Goal: Task Accomplishment & Management: Manage account settings

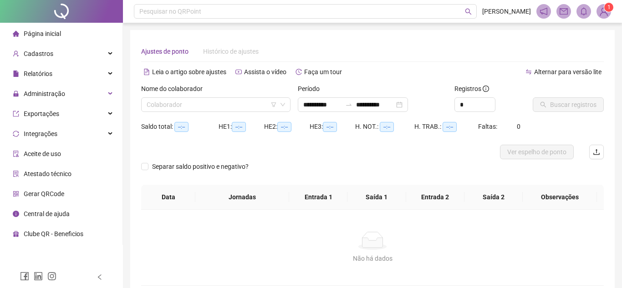
type input "**********"
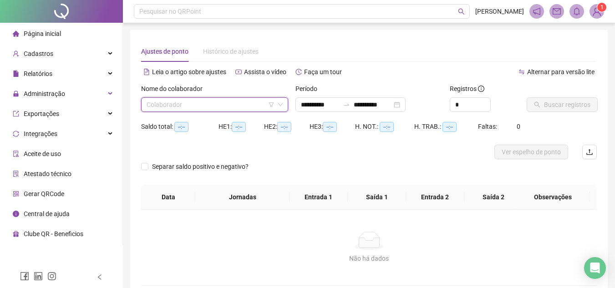
click at [175, 99] on input "search" at bounding box center [211, 105] width 128 height 14
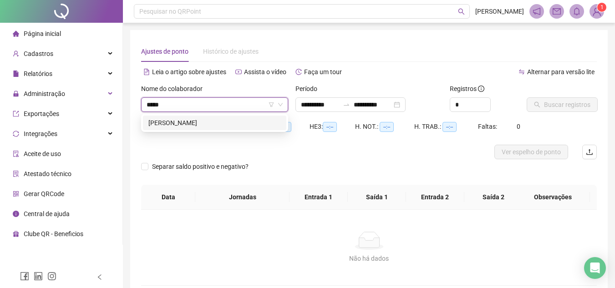
type input "******"
click at [184, 122] on div "[PERSON_NAME]" at bounding box center [214, 123] width 133 height 10
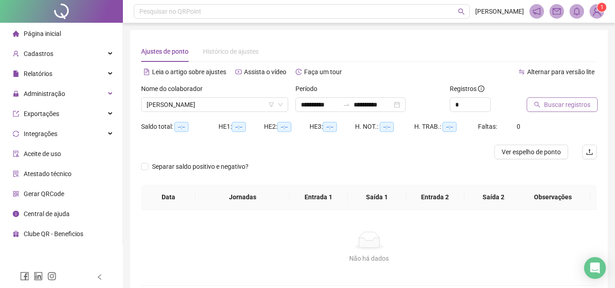
click at [581, 105] on span "Buscar registros" at bounding box center [567, 105] width 46 height 10
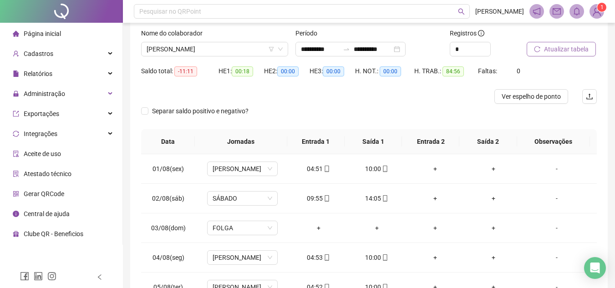
scroll to position [45, 0]
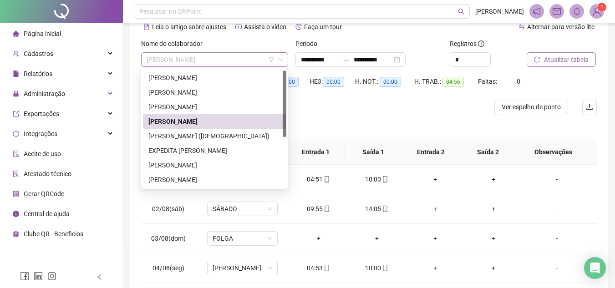
click at [234, 59] on span "[PERSON_NAME]" at bounding box center [215, 60] width 136 height 14
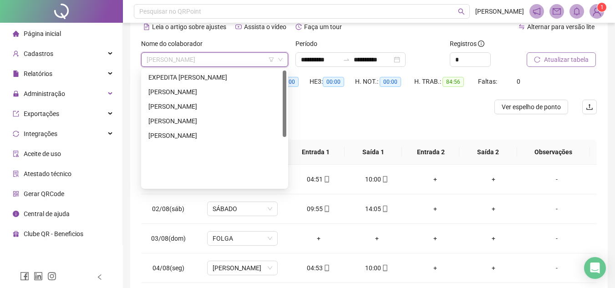
scroll to position [0, 0]
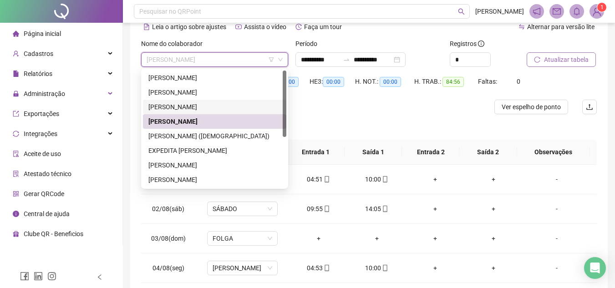
drag, startPoint x: 286, startPoint y: 105, endPoint x: 286, endPoint y: 65, distance: 39.6
click at [286, 65] on body "**********" at bounding box center [307, 99] width 615 height 288
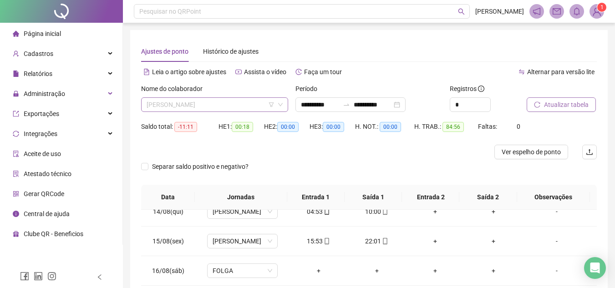
click at [194, 109] on span "[PERSON_NAME]" at bounding box center [215, 105] width 136 height 14
click at [350, 106] on div at bounding box center [346, 104] width 15 height 7
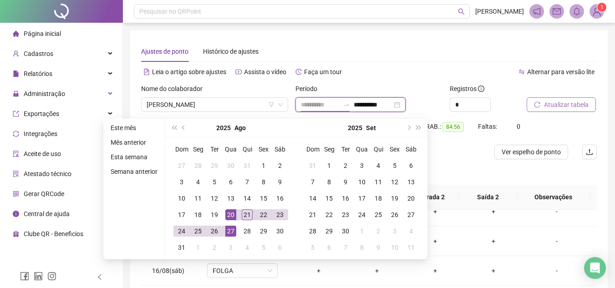
type input "**********"
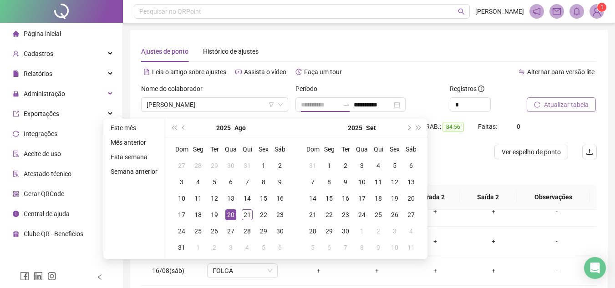
click at [230, 218] on div "20" at bounding box center [230, 215] width 11 height 11
click at [304, 126] on div "[DATE]" at bounding box center [362, 128] width 131 height 19
type input "**********"
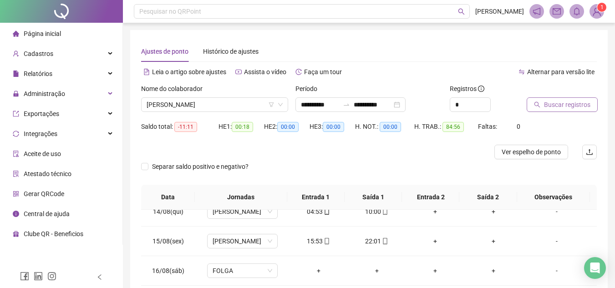
type input "**********"
click at [571, 104] on span "Buscar registros" at bounding box center [567, 105] width 46 height 10
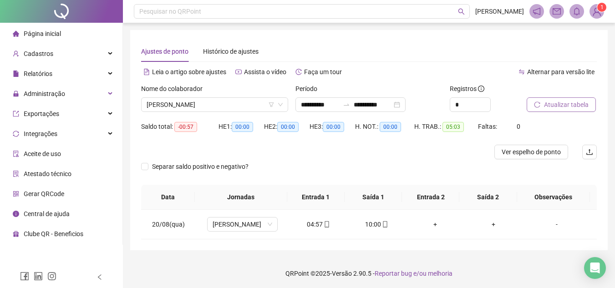
scroll to position [1, 0]
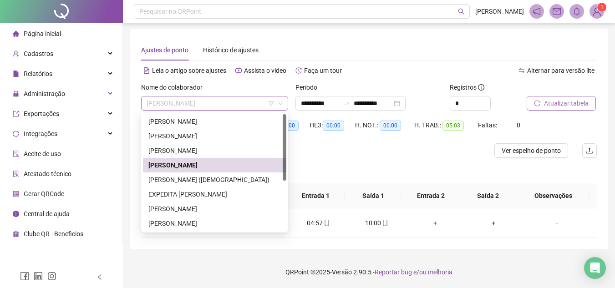
click at [191, 97] on span "[PERSON_NAME]" at bounding box center [215, 104] width 136 height 14
click at [179, 136] on div "[PERSON_NAME]" at bounding box center [214, 136] width 133 height 10
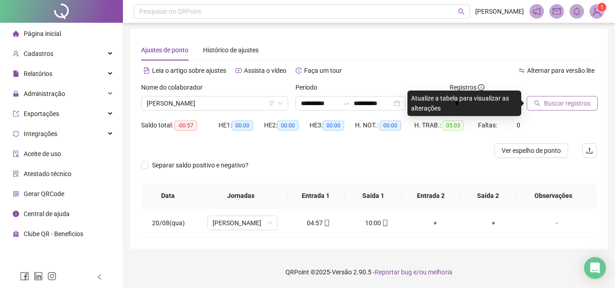
click at [551, 107] on span "Buscar registros" at bounding box center [567, 103] width 46 height 10
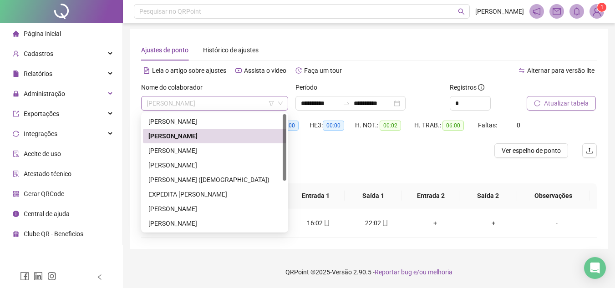
click at [200, 107] on span "[PERSON_NAME]" at bounding box center [215, 104] width 136 height 14
click at [194, 192] on div "EXPEDITA [PERSON_NAME]" at bounding box center [214, 194] width 133 height 10
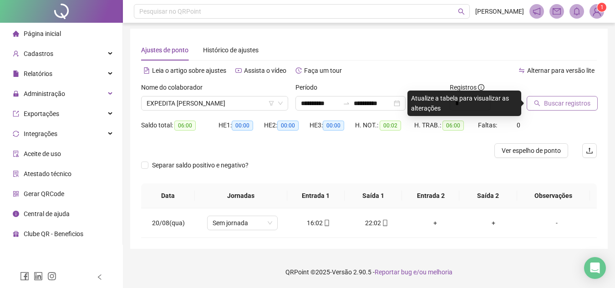
click at [568, 107] on span "Buscar registros" at bounding box center [567, 103] width 46 height 10
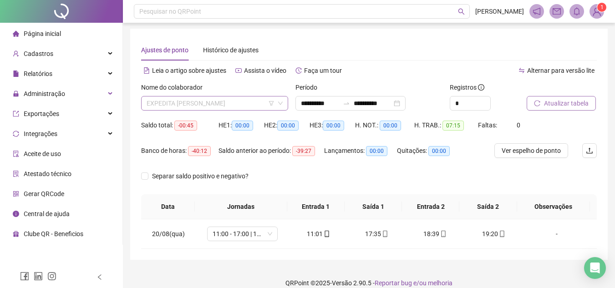
click at [189, 99] on span "EXPEDITA [PERSON_NAME]" at bounding box center [215, 104] width 136 height 14
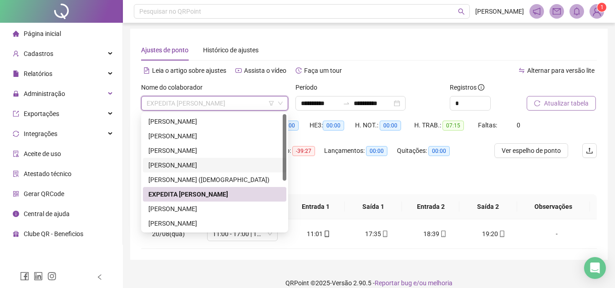
click at [287, 162] on div "244318 180952 223603 [PERSON_NAME] [PERSON_NAME] (SALESIANOS) EXPEDITA [PERSON_…" at bounding box center [214, 172] width 147 height 120
drag, startPoint x: 286, startPoint y: 161, endPoint x: 277, endPoint y: 177, distance: 18.4
click at [277, 177] on div "180952 223603 258111 [PERSON_NAME] [PERSON_NAME] (SALESIANOS) EXPEDITA [PERSON_…" at bounding box center [214, 172] width 147 height 120
click at [232, 204] on div "[PERSON_NAME]" at bounding box center [214, 209] width 133 height 10
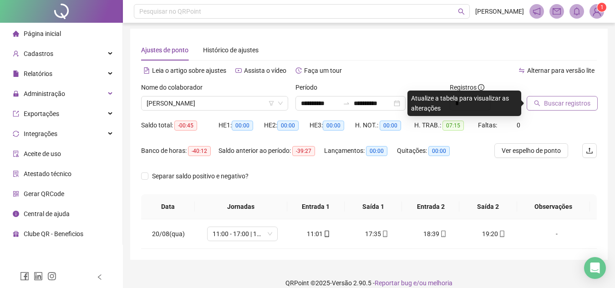
click at [555, 103] on span "Buscar registros" at bounding box center [567, 103] width 46 height 10
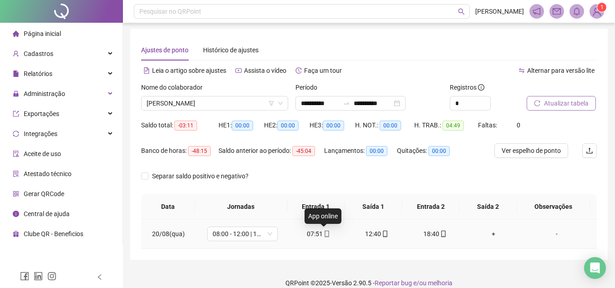
click at [325, 235] on icon "mobile" at bounding box center [327, 234] width 6 height 6
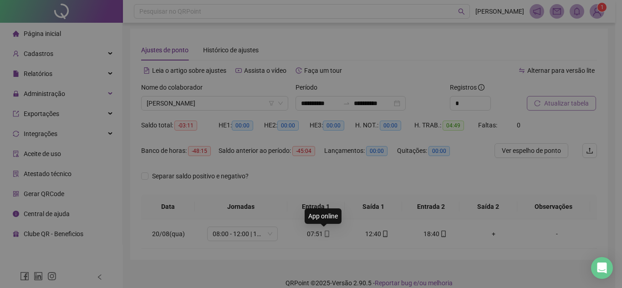
type input "**********"
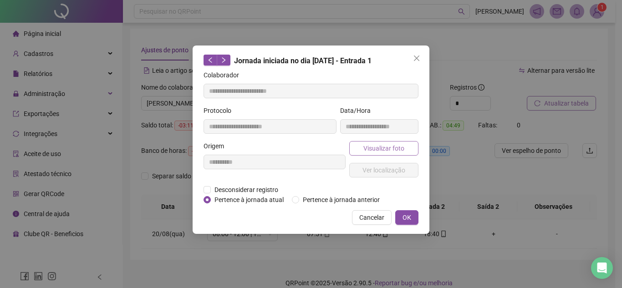
click at [374, 141] on button "Visualizar foto" at bounding box center [383, 148] width 69 height 15
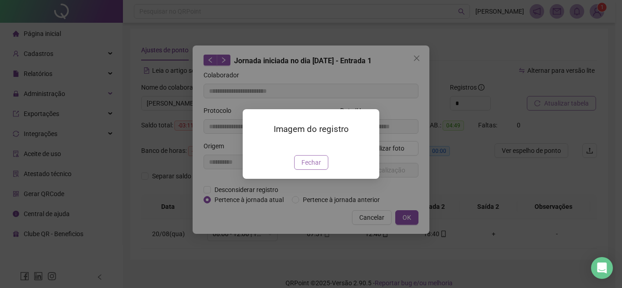
click at [313, 168] on span "Fechar" at bounding box center [312, 163] width 20 height 10
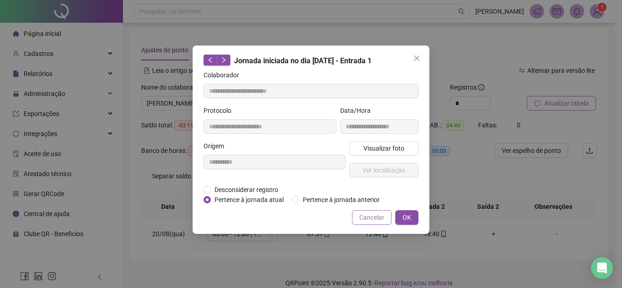
click at [372, 211] on button "Cancelar" at bounding box center [372, 217] width 40 height 15
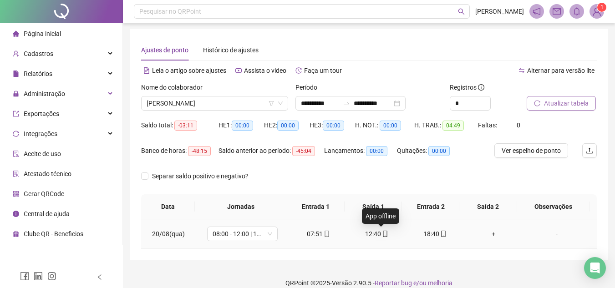
click at [383, 231] on icon "mobile" at bounding box center [385, 234] width 4 height 6
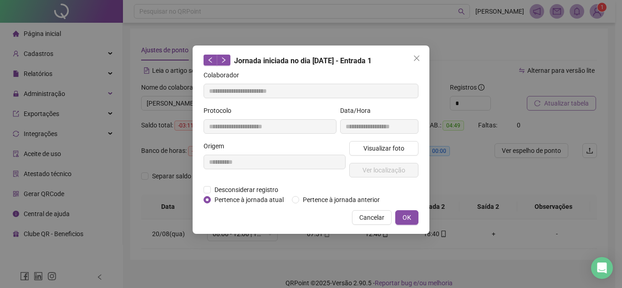
type input "**********"
click at [372, 148] on span "Visualizar foto" at bounding box center [383, 148] width 41 height 10
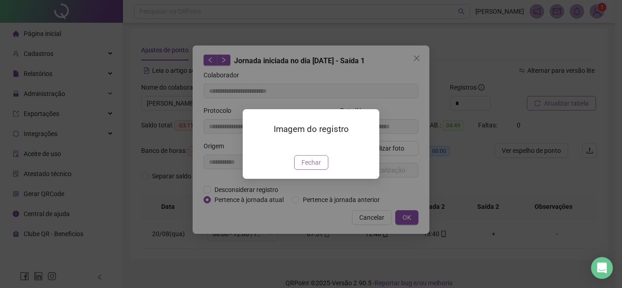
click at [306, 168] on span "Fechar" at bounding box center [312, 163] width 20 height 10
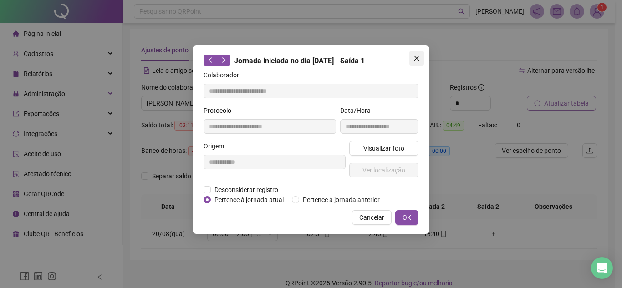
click at [414, 61] on icon "close" at bounding box center [416, 58] width 5 height 5
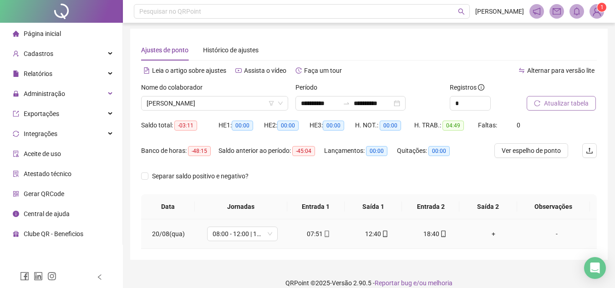
click at [443, 240] on td "18:40" at bounding box center [435, 235] width 58 height 30
click at [442, 237] on icon "mobile" at bounding box center [443, 234] width 6 height 6
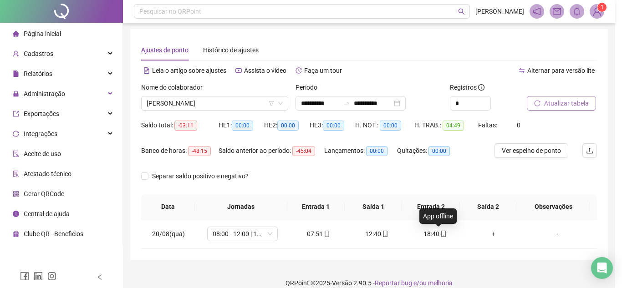
type input "**********"
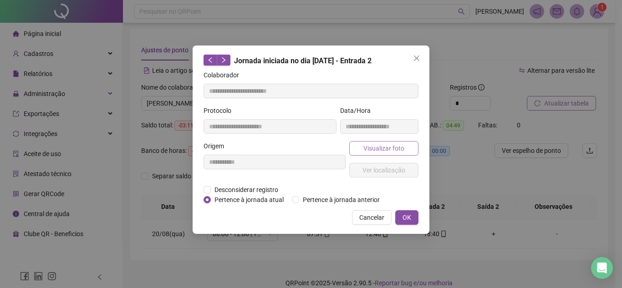
click at [400, 149] on span "Visualizar foto" at bounding box center [383, 148] width 41 height 10
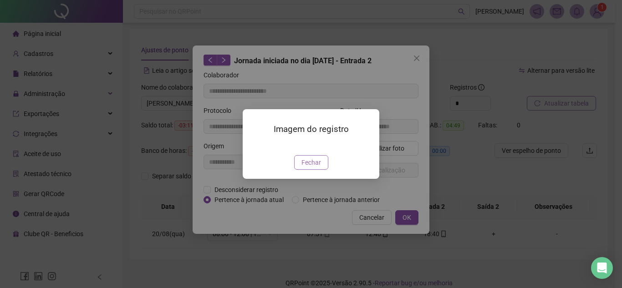
click at [312, 168] on span "Fechar" at bounding box center [312, 163] width 20 height 10
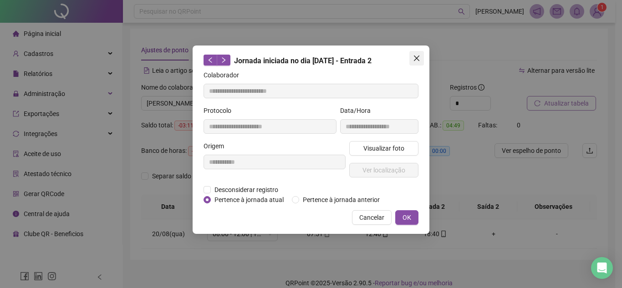
click at [417, 58] on icon "close" at bounding box center [416, 58] width 5 height 5
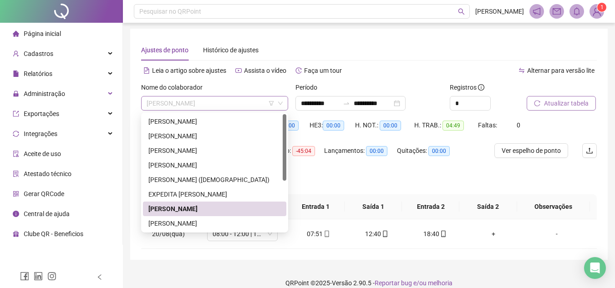
click at [250, 99] on span "[PERSON_NAME]" at bounding box center [215, 104] width 136 height 14
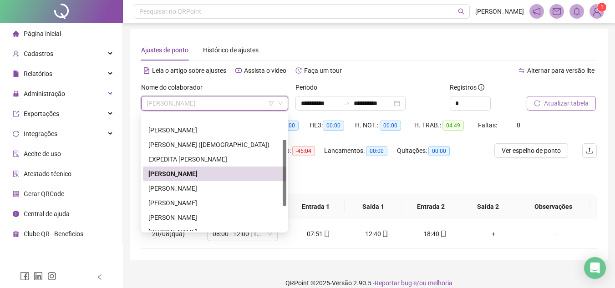
drag, startPoint x: 284, startPoint y: 135, endPoint x: 279, endPoint y: 161, distance: 26.5
click at [279, 161] on div "[PERSON_NAME] ([DEMOGRAPHIC_DATA]) EXPEDITA [PERSON_NAME] [PERSON_NAME] [PERSON…" at bounding box center [214, 172] width 143 height 117
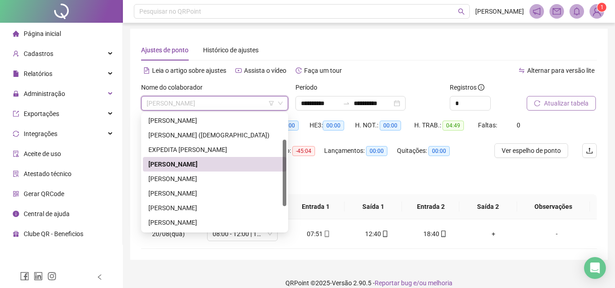
scroll to position [46, 0]
click at [241, 174] on div "[PERSON_NAME]" at bounding box center [214, 178] width 133 height 10
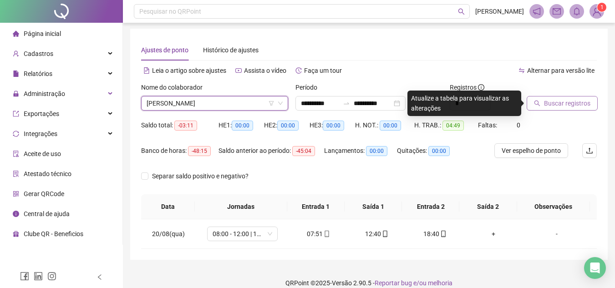
click at [550, 102] on span "Buscar registros" at bounding box center [567, 103] width 46 height 10
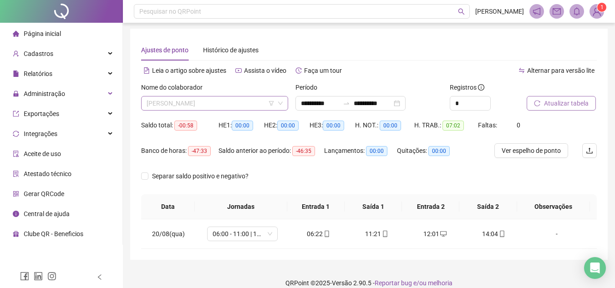
click at [195, 103] on span "[PERSON_NAME]" at bounding box center [215, 104] width 136 height 14
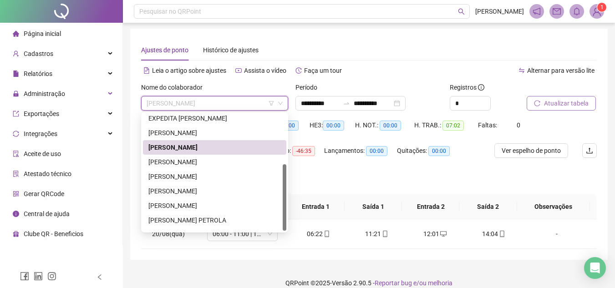
scroll to position [87, 0]
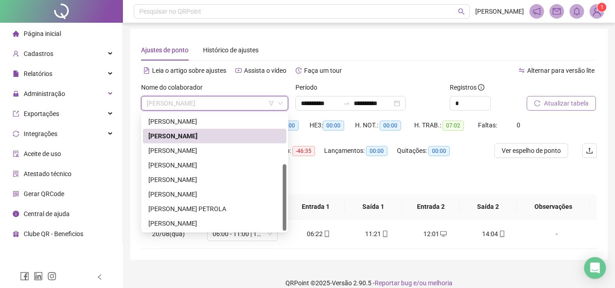
drag, startPoint x: 284, startPoint y: 154, endPoint x: 277, endPoint y: 183, distance: 29.5
click at [277, 183] on div "EXPEDITA [PERSON_NAME] [PERSON_NAME] PETROLA [PERSON_NAME]" at bounding box center [214, 172] width 143 height 117
click at [210, 149] on div "[PERSON_NAME]" at bounding box center [214, 151] width 133 height 10
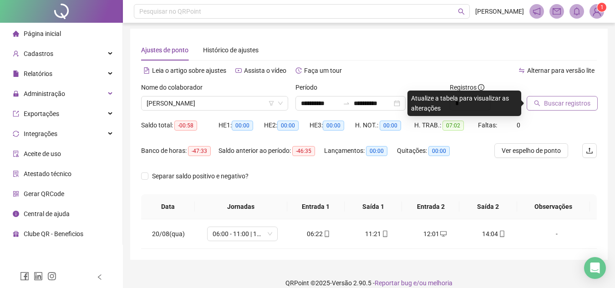
click at [564, 105] on span "Buscar registros" at bounding box center [567, 103] width 46 height 10
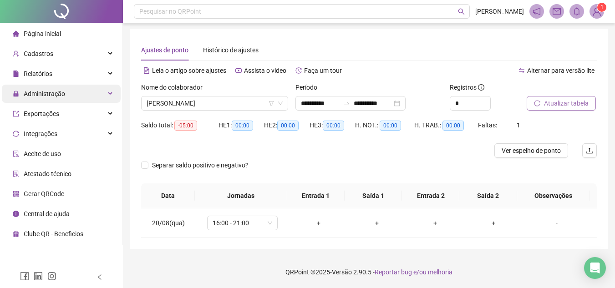
click at [61, 98] on span "Administração" at bounding box center [39, 94] width 52 height 18
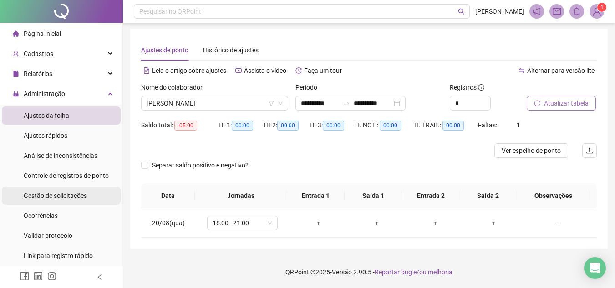
click at [51, 194] on span "Gestão de solicitações" at bounding box center [55, 195] width 63 height 7
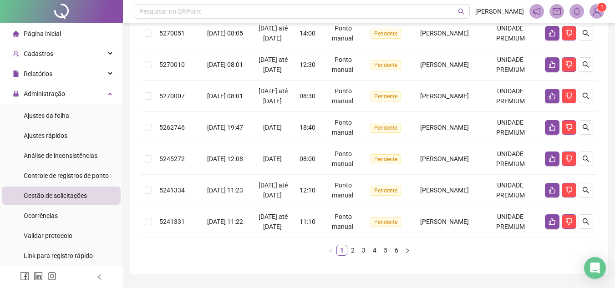
scroll to position [392, 0]
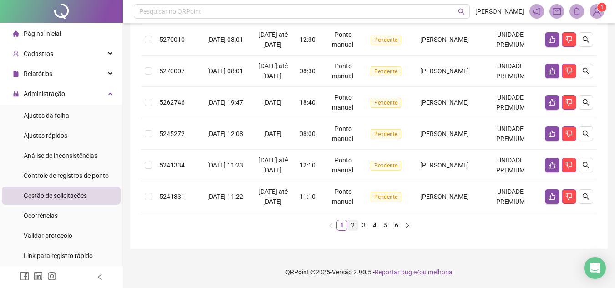
click at [348, 230] on link "2" at bounding box center [353, 225] width 10 height 10
click at [363, 230] on link "3" at bounding box center [364, 225] width 10 height 10
click at [373, 230] on link "4" at bounding box center [375, 225] width 10 height 10
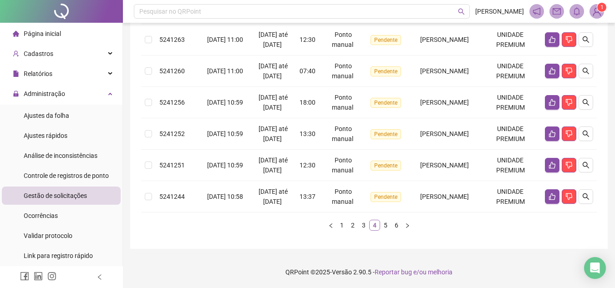
click at [373, 230] on link "4" at bounding box center [375, 225] width 10 height 10
drag, startPoint x: 613, startPoint y: 197, endPoint x: 622, endPoint y: 152, distance: 45.5
click at [389, 228] on link "5" at bounding box center [386, 225] width 10 height 10
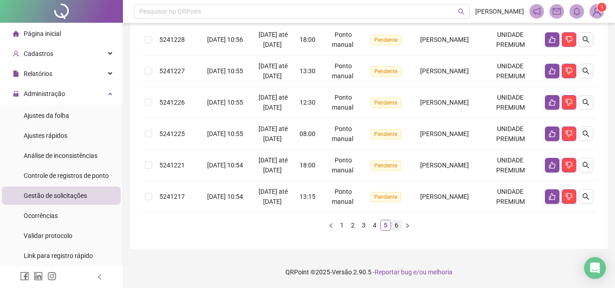
click at [398, 228] on link "6" at bounding box center [397, 225] width 10 height 10
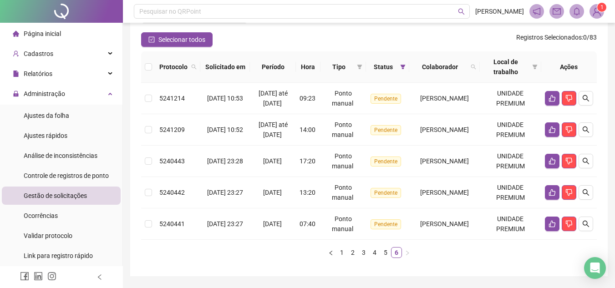
scroll to position [75, 0]
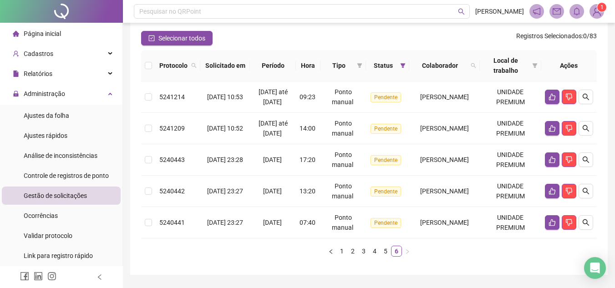
click at [463, 68] on span "Colaborador" at bounding box center [440, 66] width 54 height 10
click at [476, 64] on icon "search" at bounding box center [473, 65] width 5 height 5
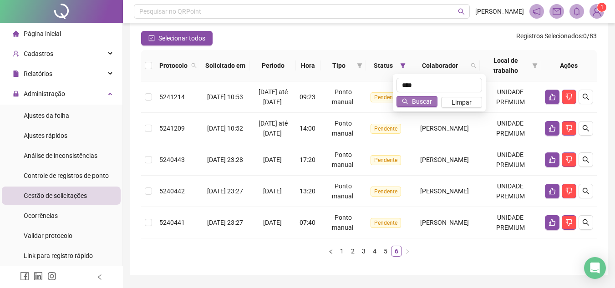
type input "****"
click at [428, 100] on span "Buscar" at bounding box center [422, 102] width 20 height 10
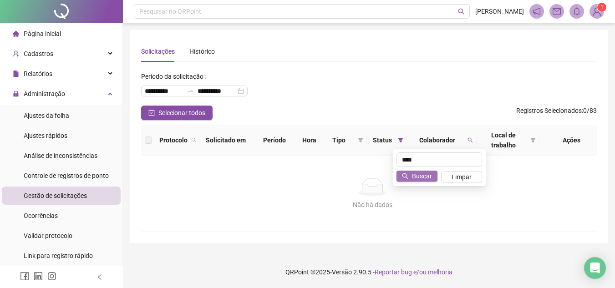
scroll to position [0, 0]
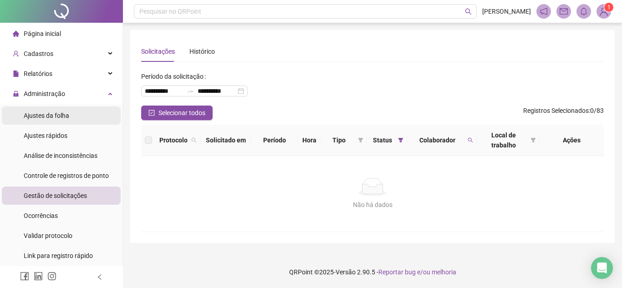
click at [46, 117] on span "Ajustes da folha" at bounding box center [47, 115] width 46 height 7
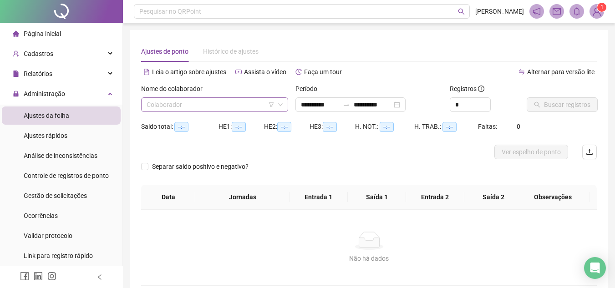
type input "**********"
click at [201, 110] on input "search" at bounding box center [211, 105] width 128 height 14
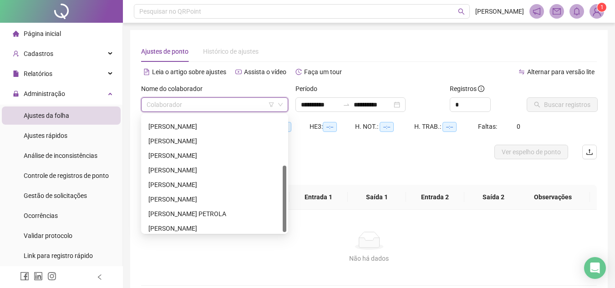
scroll to position [87, 0]
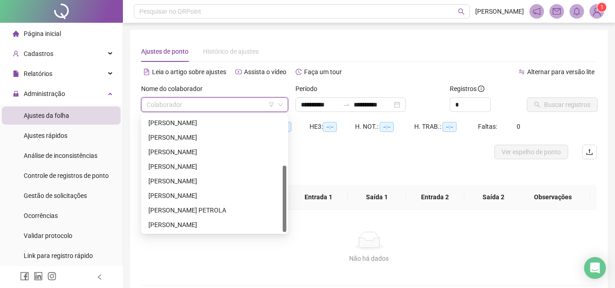
drag, startPoint x: 284, startPoint y: 138, endPoint x: 280, endPoint y: 190, distance: 51.6
click at [280, 190] on div "EXPEDITA [PERSON_NAME] [PERSON_NAME] PETROLA [PERSON_NAME]" at bounding box center [214, 174] width 143 height 117
click at [181, 168] on div "[PERSON_NAME]" at bounding box center [214, 167] width 133 height 10
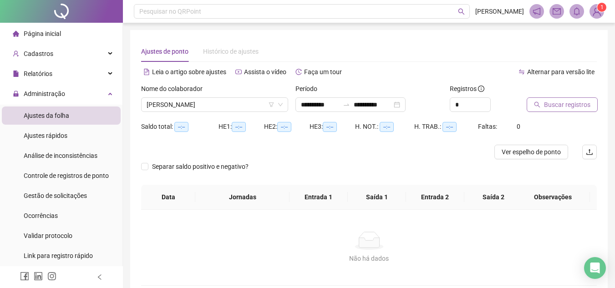
click at [549, 111] on button "Buscar registros" at bounding box center [562, 104] width 71 height 15
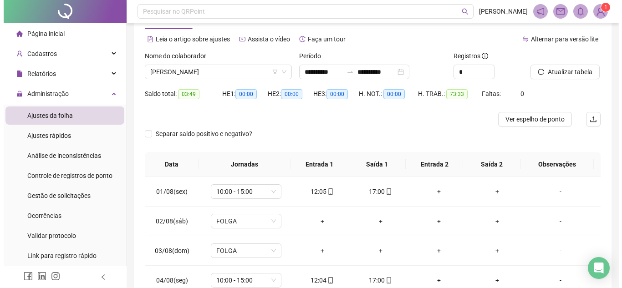
scroll to position [2, 0]
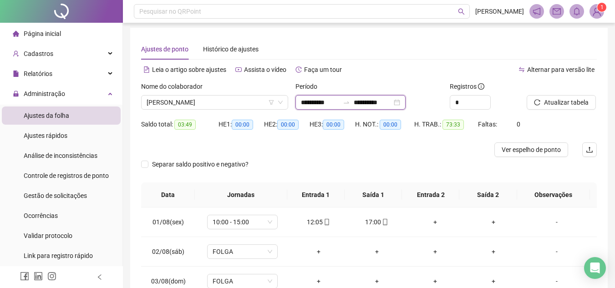
click at [302, 102] on input "**********" at bounding box center [320, 102] width 38 height 10
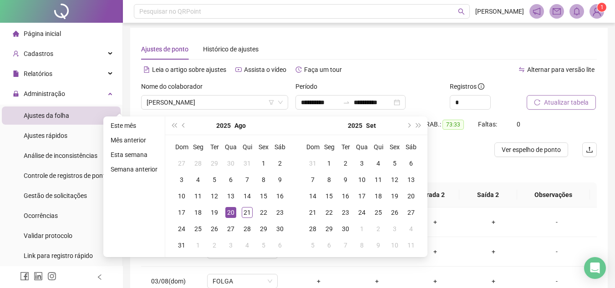
type input "**********"
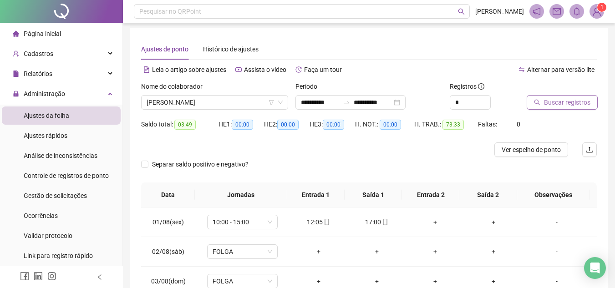
click at [540, 102] on icon "search" at bounding box center [537, 102] width 6 height 6
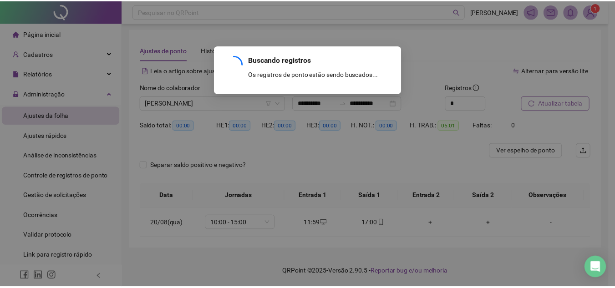
scroll to position [1, 0]
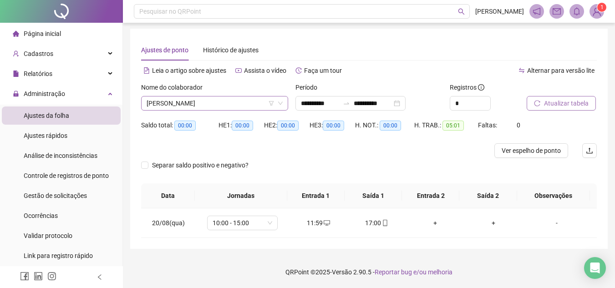
click at [228, 98] on span "[PERSON_NAME]" at bounding box center [215, 104] width 136 height 14
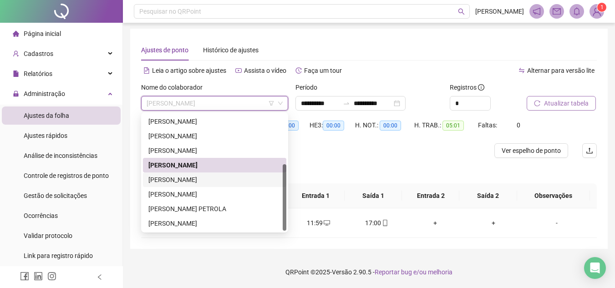
click at [184, 177] on div "[PERSON_NAME]" at bounding box center [214, 180] width 133 height 10
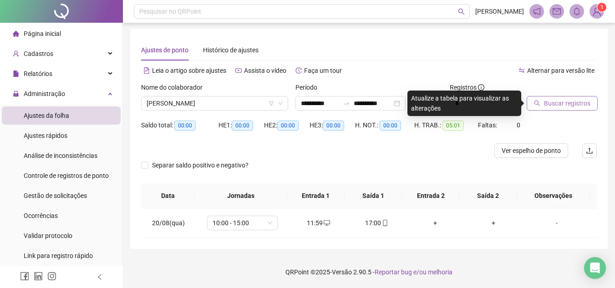
click at [552, 99] on span "Buscar registros" at bounding box center [567, 103] width 46 height 10
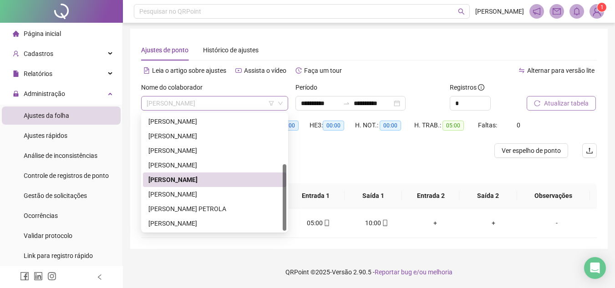
click at [237, 104] on span "[PERSON_NAME]" at bounding box center [215, 104] width 136 height 14
click at [185, 195] on div "[PERSON_NAME]" at bounding box center [214, 194] width 133 height 10
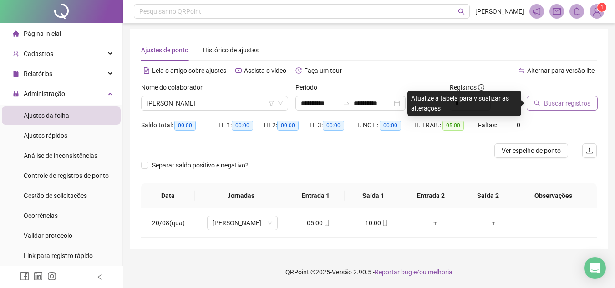
click at [548, 106] on span "Buscar registros" at bounding box center [567, 103] width 46 height 10
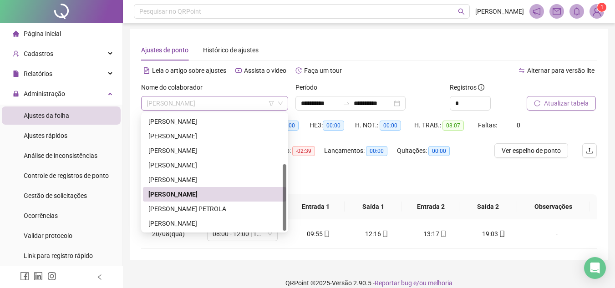
click at [243, 103] on span "[PERSON_NAME]" at bounding box center [215, 104] width 136 height 14
click at [185, 207] on div "[PERSON_NAME] PETROLA" at bounding box center [214, 209] width 133 height 10
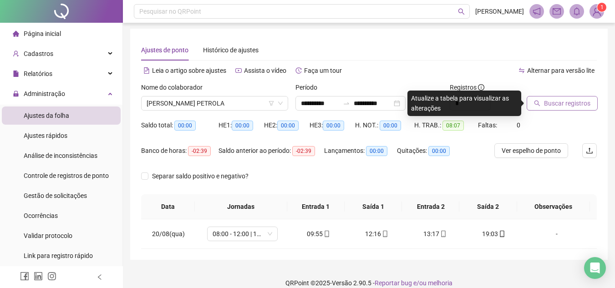
click at [546, 106] on span "Buscar registros" at bounding box center [567, 103] width 46 height 10
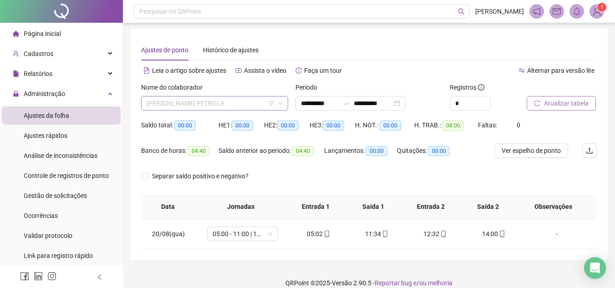
click at [249, 99] on span "[PERSON_NAME] PETROLA" at bounding box center [215, 104] width 136 height 14
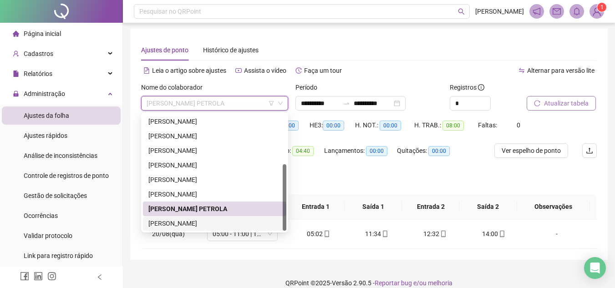
click at [191, 222] on div "[PERSON_NAME]" at bounding box center [214, 224] width 133 height 10
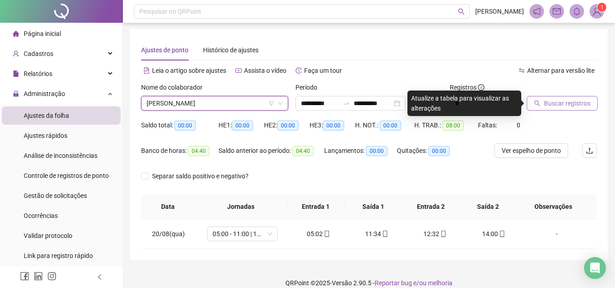
click at [556, 99] on span "Buscar registros" at bounding box center [567, 103] width 46 height 10
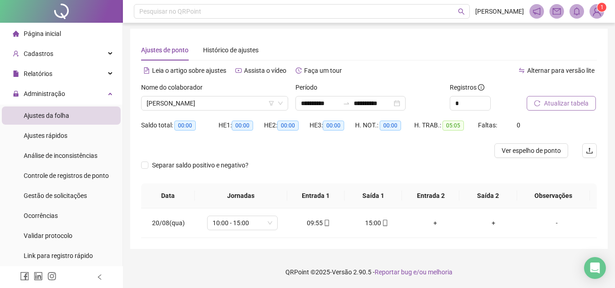
click at [42, 26] on div "Página inicial" at bounding box center [37, 34] width 48 height 18
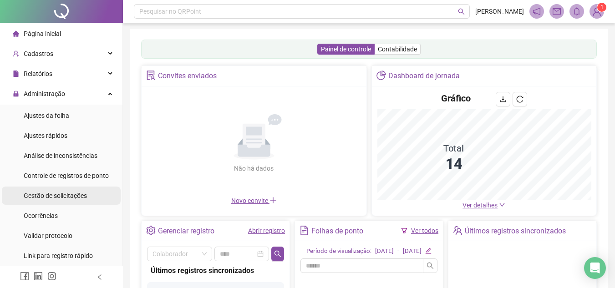
click at [56, 195] on span "Gestão de solicitações" at bounding box center [55, 195] width 63 height 7
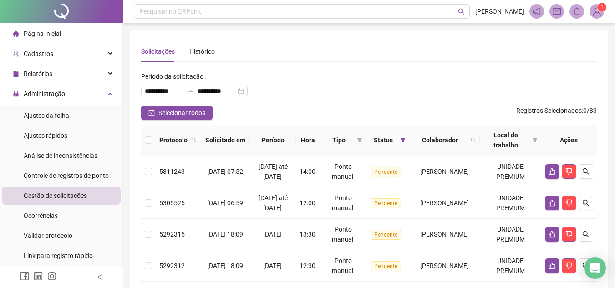
scroll to position [401, 0]
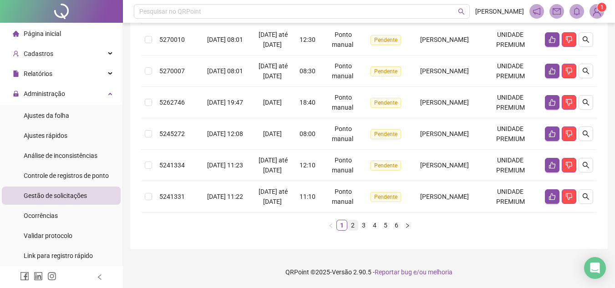
click at [353, 226] on link "2" at bounding box center [353, 225] width 10 height 10
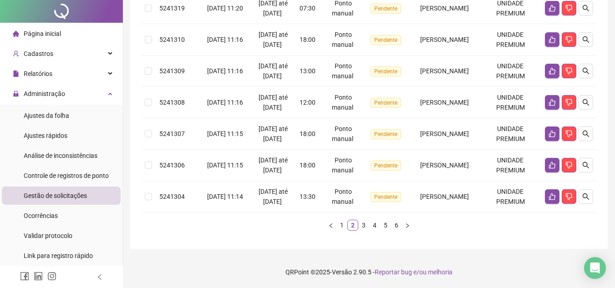
scroll to position [0, 0]
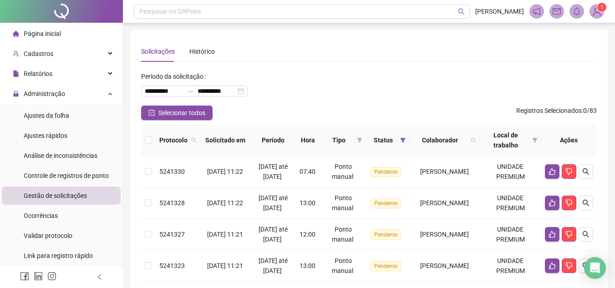
click at [67, 33] on li "Página inicial" at bounding box center [61, 34] width 119 height 18
